Goal: Download file/media

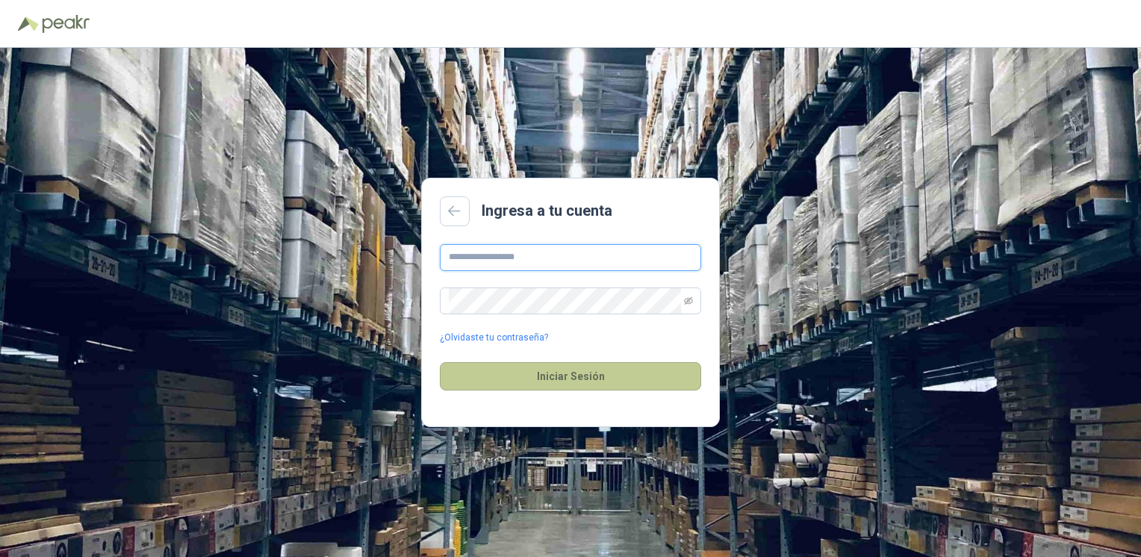
type input "**********"
click at [560, 380] on button "Iniciar Sesión" at bounding box center [570, 376] width 261 height 28
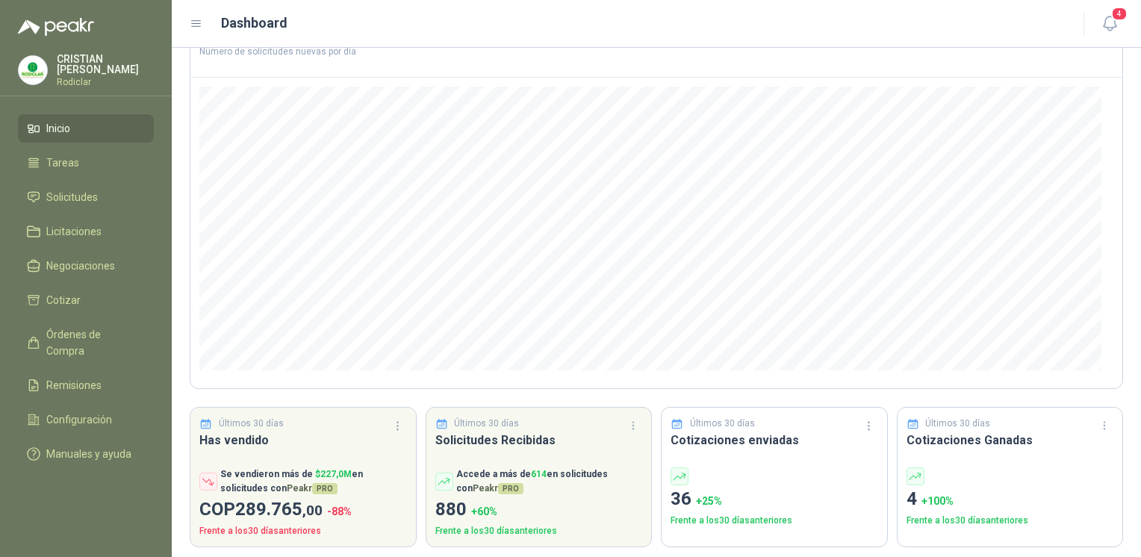
scroll to position [115, 0]
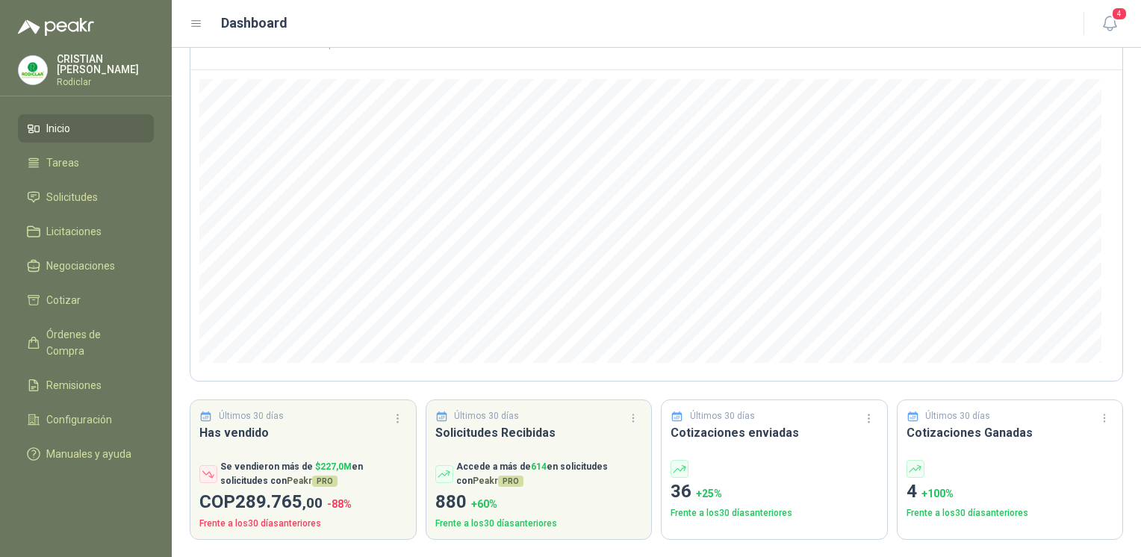
click at [983, 475] on div at bounding box center [1010, 469] width 208 height 18
click at [965, 435] on h3 "Cotizaciones Ganadas" at bounding box center [1010, 432] width 208 height 19
click at [114, 333] on span "Órdenes de Compra" at bounding box center [92, 342] width 93 height 33
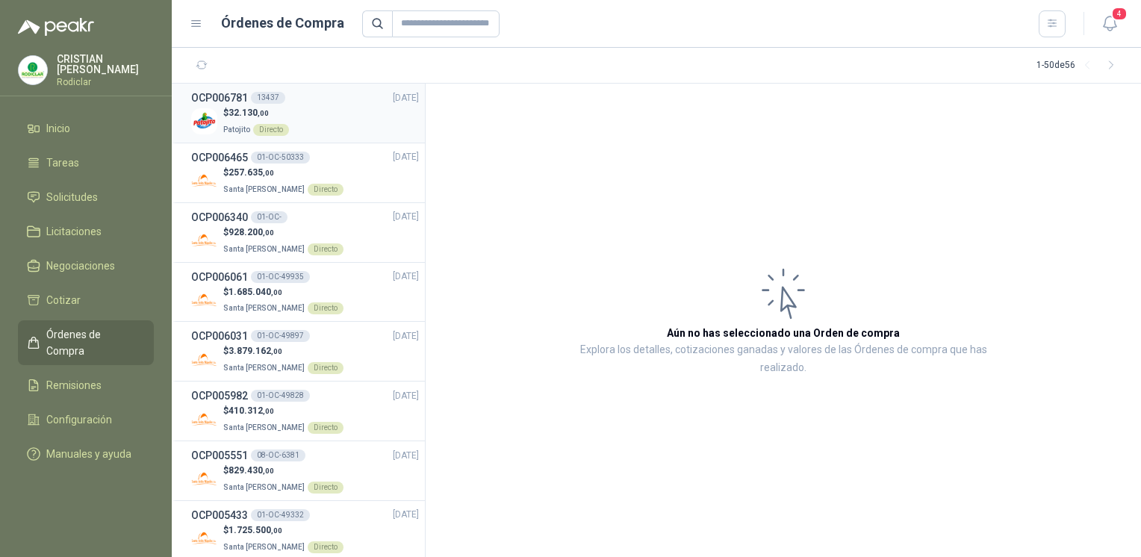
click at [299, 122] on div "$ 32.130 ,00 Patojito Directo" at bounding box center [305, 121] width 228 height 31
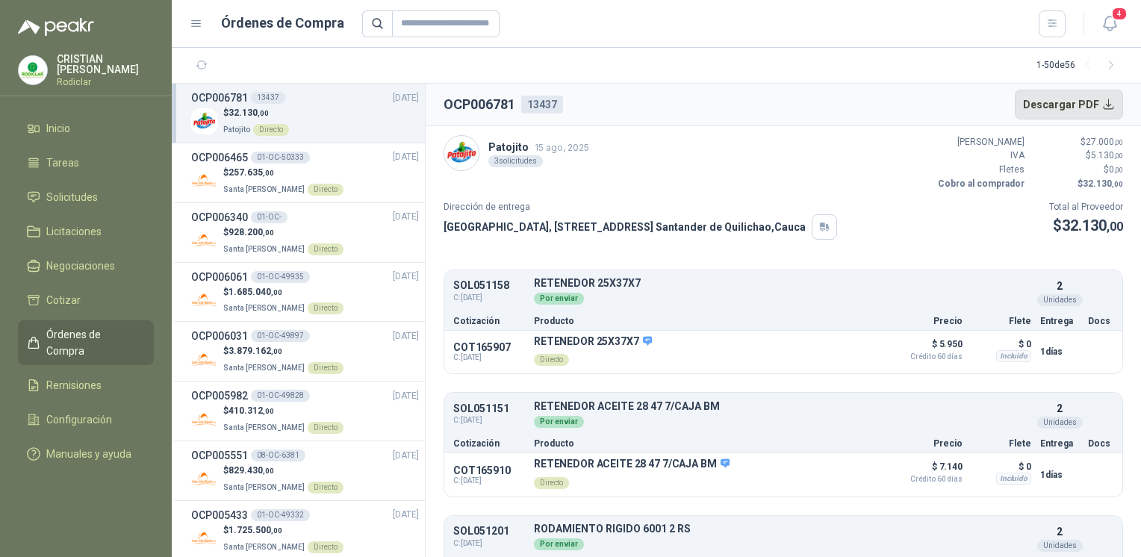
click at [1055, 109] on button "Descargar PDF" at bounding box center [1069, 105] width 109 height 30
